Goal: Navigation & Orientation: Find specific page/section

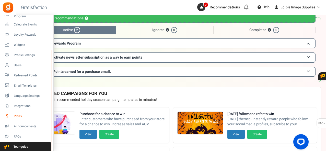
click at [17, 115] on span "Plans" at bounding box center [32, 116] width 36 height 4
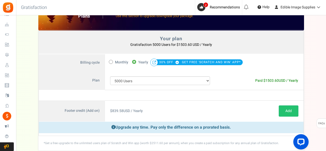
scroll to position [26, 0]
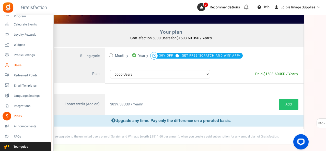
click at [17, 65] on span "Users" at bounding box center [32, 65] width 36 height 4
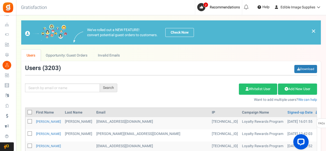
click at [50, 66] on span "3203" at bounding box center [51, 68] width 14 height 9
click at [80, 67] on div "Users ( 3203 ) Download" at bounding box center [171, 70] width 292 height 10
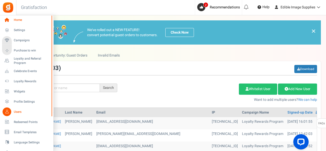
click at [19, 20] on span "Home" at bounding box center [32, 20] width 36 height 4
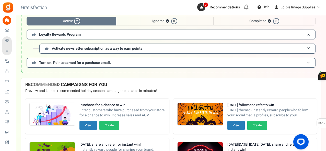
scroll to position [102, 0]
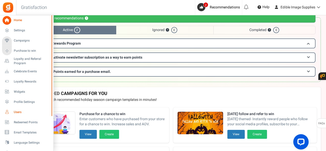
click at [9, 112] on icon at bounding box center [7, 112] width 9 height 9
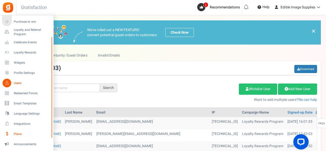
click at [18, 134] on span "Plans" at bounding box center [32, 134] width 36 height 4
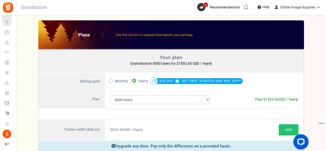
scroll to position [48, 0]
